Goal: Contribute content

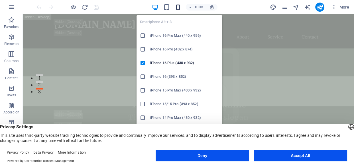
click at [177, 7] on icon "button" at bounding box center [178, 7] width 7 height 7
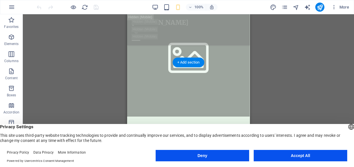
scroll to position [162, 0]
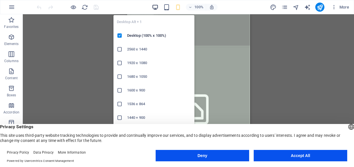
click at [157, 8] on icon "button" at bounding box center [155, 7] width 7 height 7
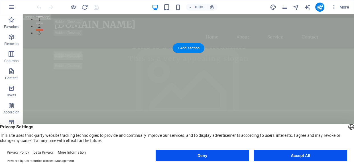
scroll to position [58, 0]
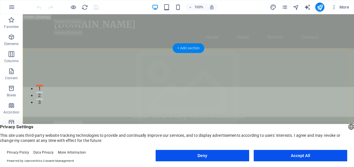
click at [185, 49] on div "+ Add section" at bounding box center [189, 48] width 32 height 10
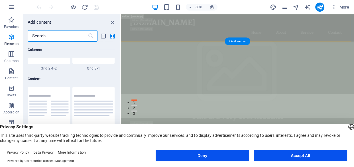
scroll to position [998, 0]
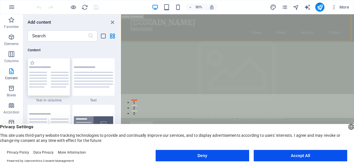
click at [51, 72] on img at bounding box center [49, 76] width 40 height 21
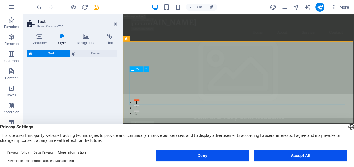
select select "rem"
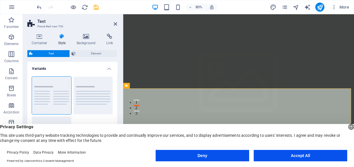
scroll to position [0, 0]
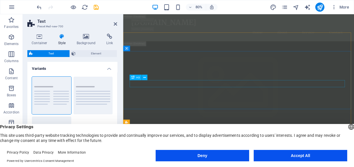
click at [137, 77] on span "H3" at bounding box center [137, 77] width 3 height 3
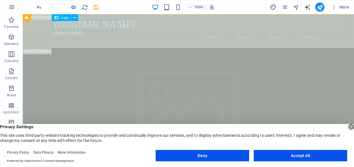
click at [63, 20] on div "Logo" at bounding box center [61, 17] width 19 height 7
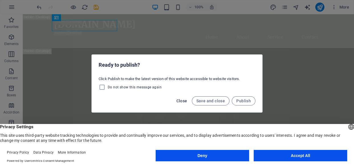
click at [187, 102] on span "Close" at bounding box center [182, 101] width 11 height 5
